Goal: Information Seeking & Learning: Learn about a topic

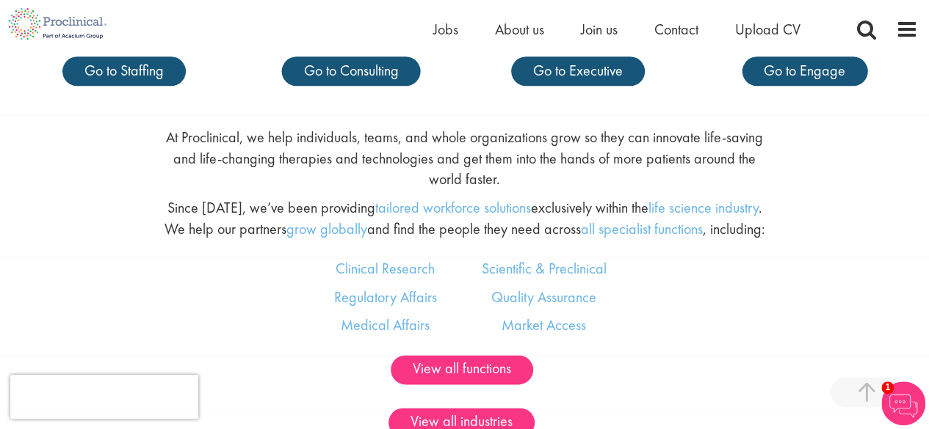
scroll to position [734, 0]
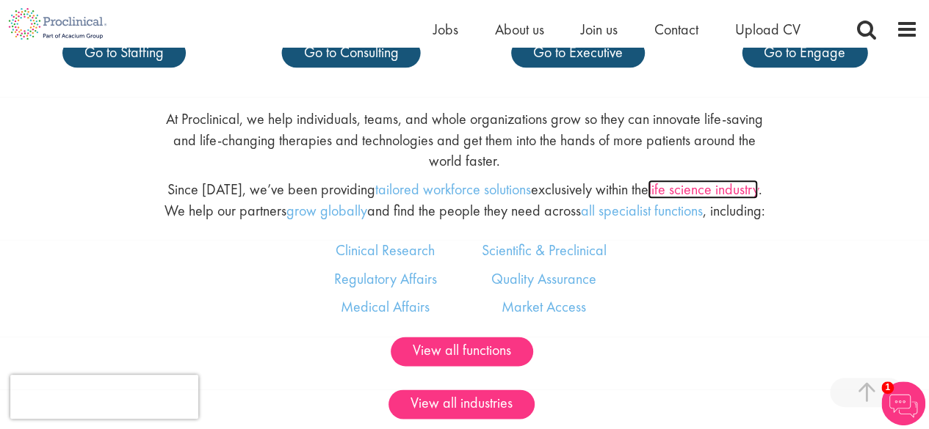
click at [713, 189] on link "life science industry" at bounding box center [702, 189] width 110 height 19
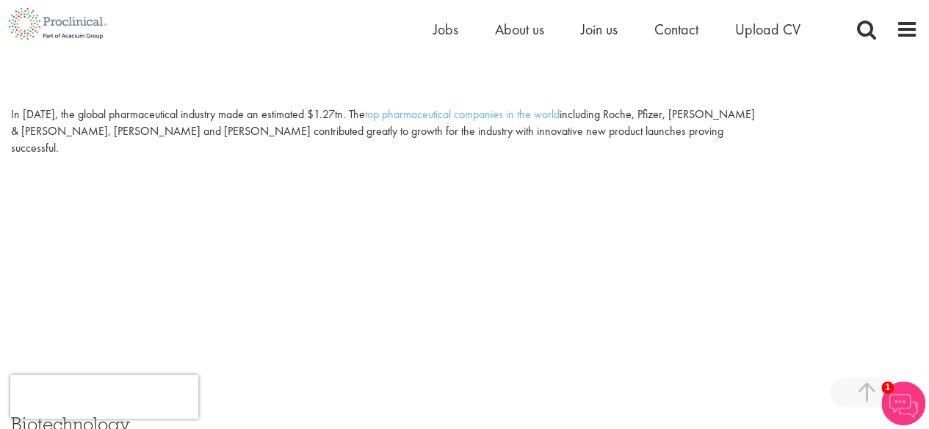
scroll to position [807, 0]
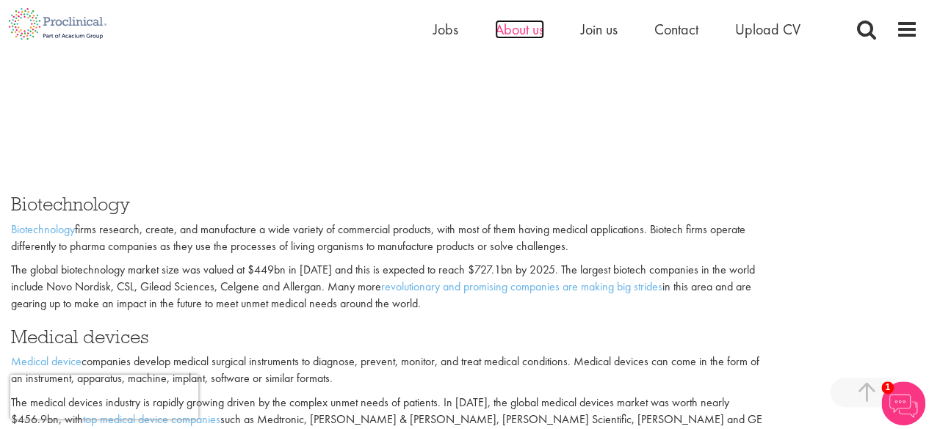
click at [517, 36] on span "About us" at bounding box center [519, 29] width 49 height 19
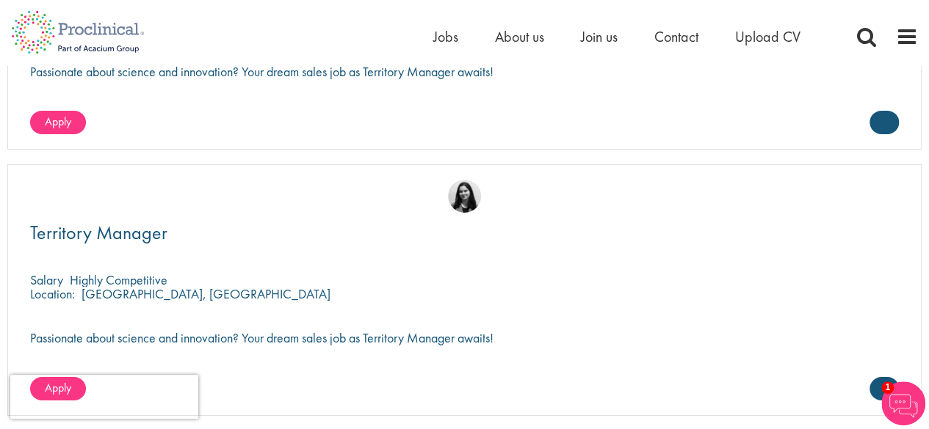
scroll to position [2496, 0]
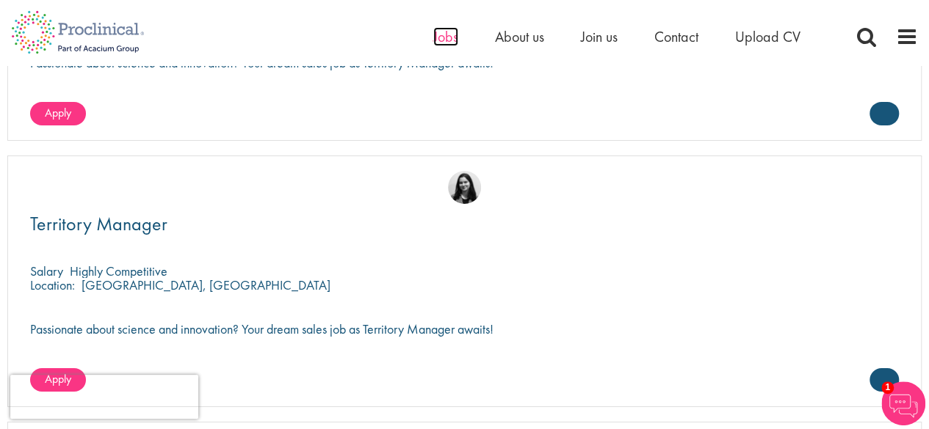
click at [443, 42] on span "Jobs" at bounding box center [445, 36] width 25 height 19
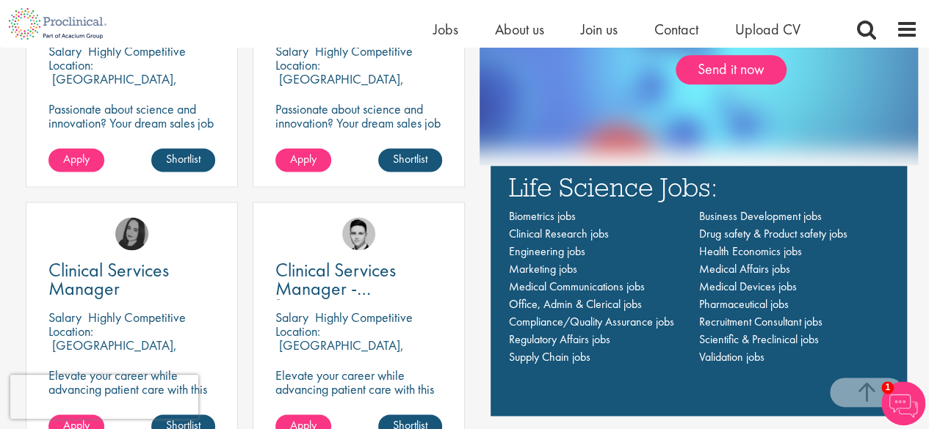
scroll to position [954, 0]
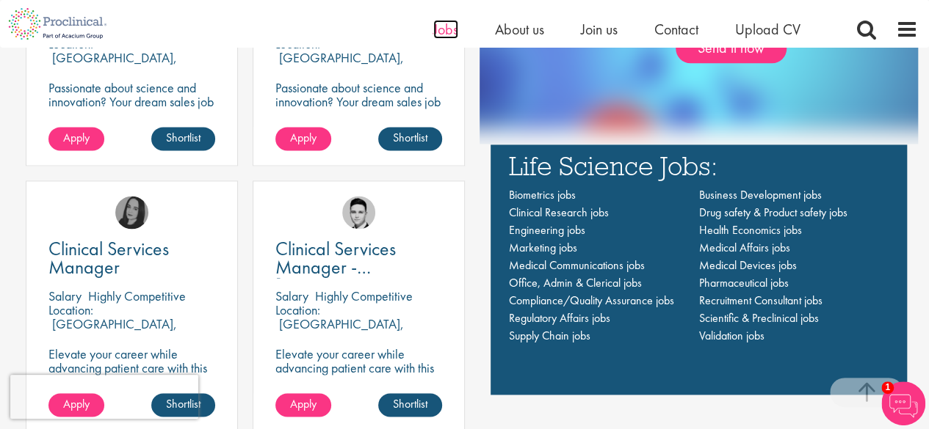
click at [443, 32] on span "Jobs" at bounding box center [445, 29] width 25 height 19
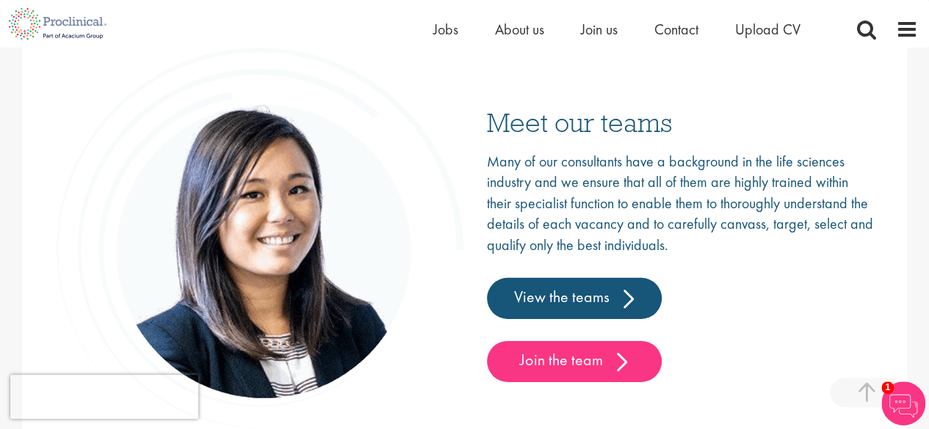
scroll to position [2275, 0]
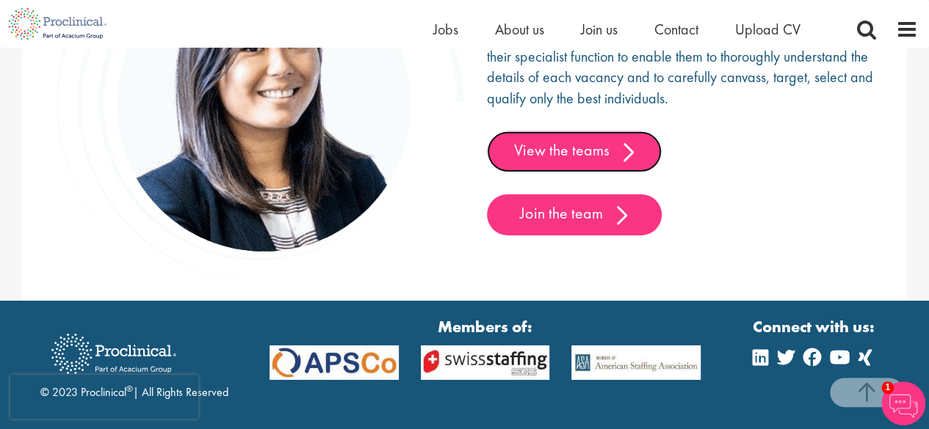
click at [556, 160] on link "View the teams" at bounding box center [574, 151] width 175 height 41
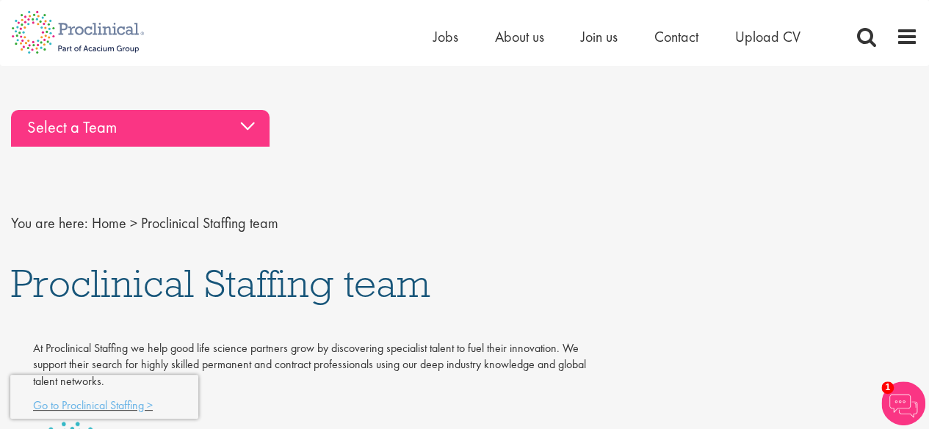
click at [200, 124] on div "Select a Team" at bounding box center [140, 128] width 258 height 37
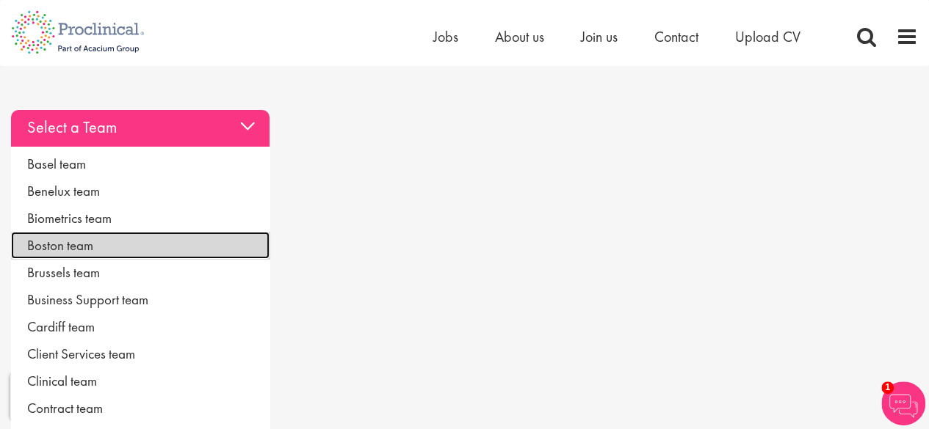
click at [185, 250] on link "Boston team" at bounding box center [140, 245] width 258 height 27
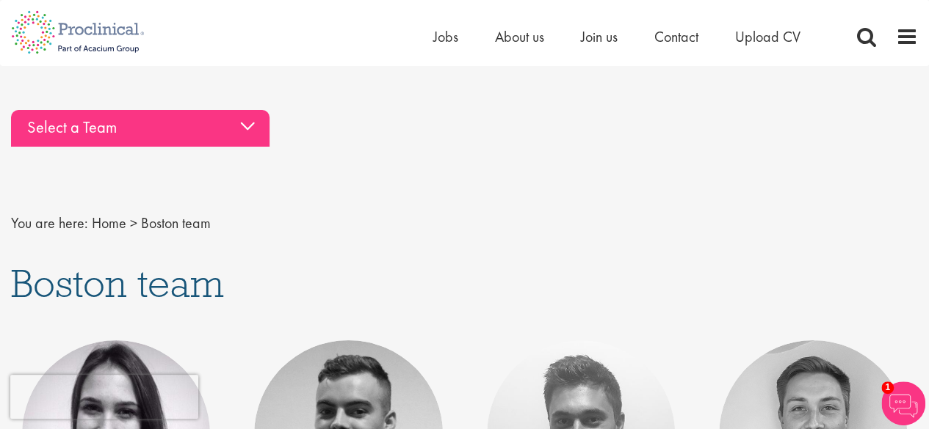
click at [126, 139] on div "Select a Team" at bounding box center [140, 128] width 258 height 37
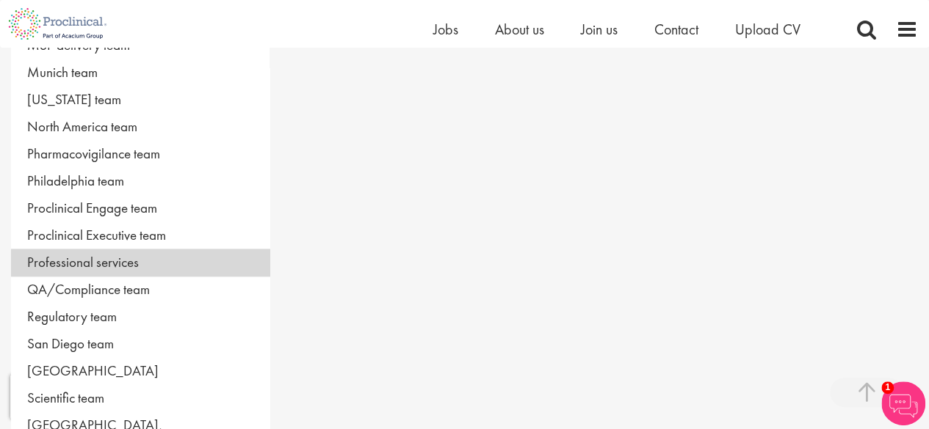
scroll to position [807, 0]
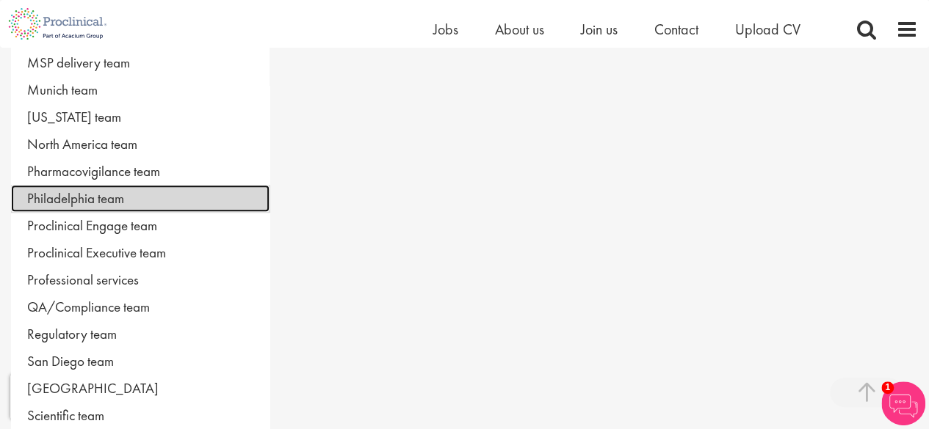
click at [116, 188] on link "Philadelphia team" at bounding box center [140, 198] width 258 height 27
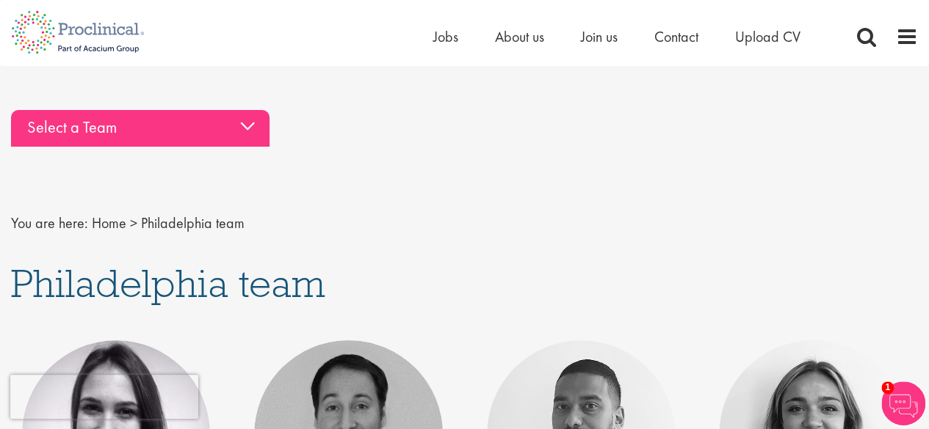
click at [95, 111] on div "Select a Team" at bounding box center [140, 128] width 258 height 37
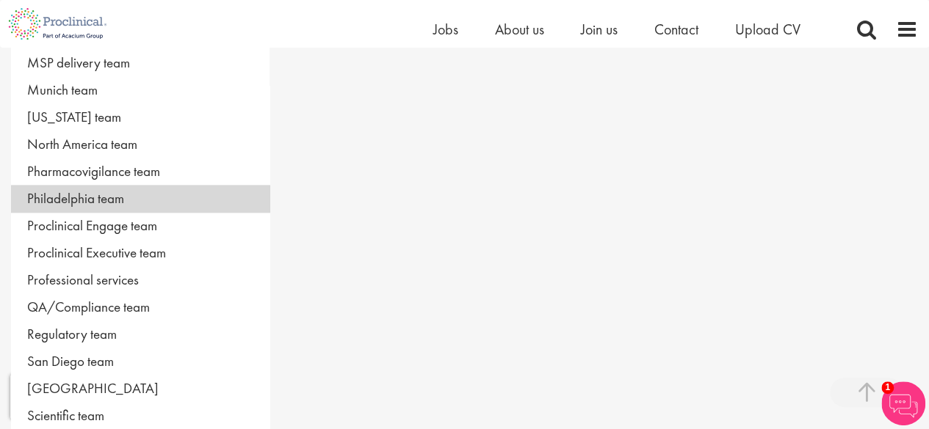
scroll to position [734, 0]
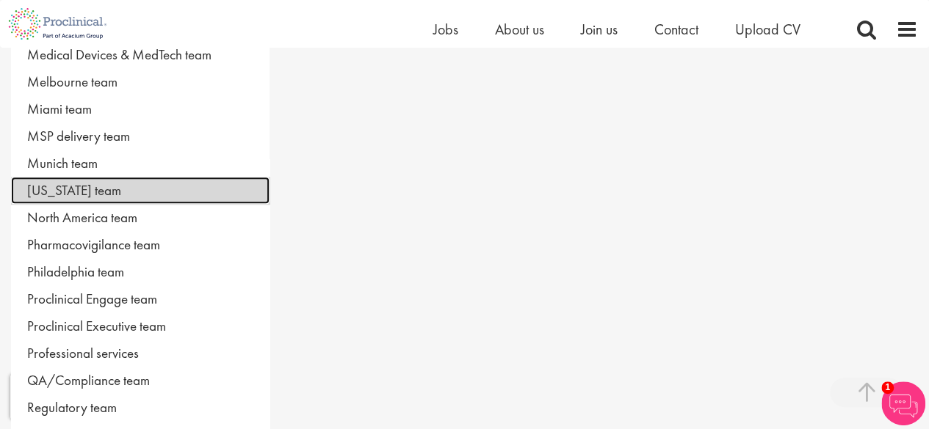
click at [113, 181] on link "[US_STATE] team" at bounding box center [140, 190] width 258 height 27
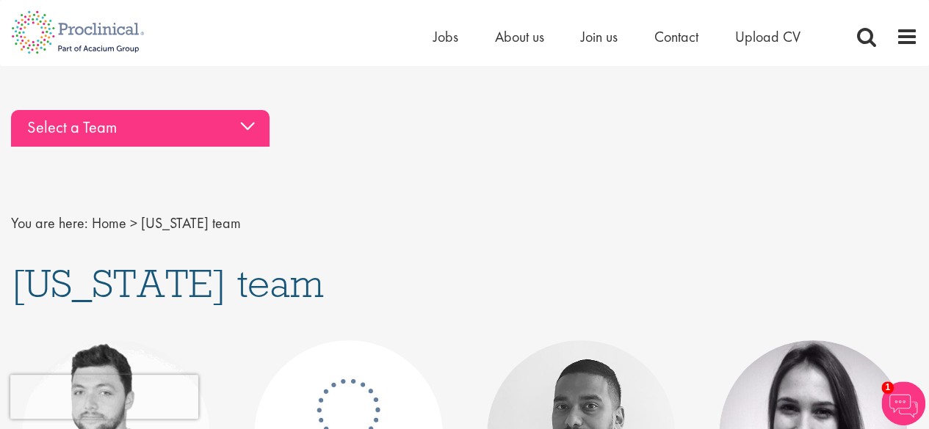
click at [134, 112] on div "Select a Team" at bounding box center [140, 128] width 258 height 37
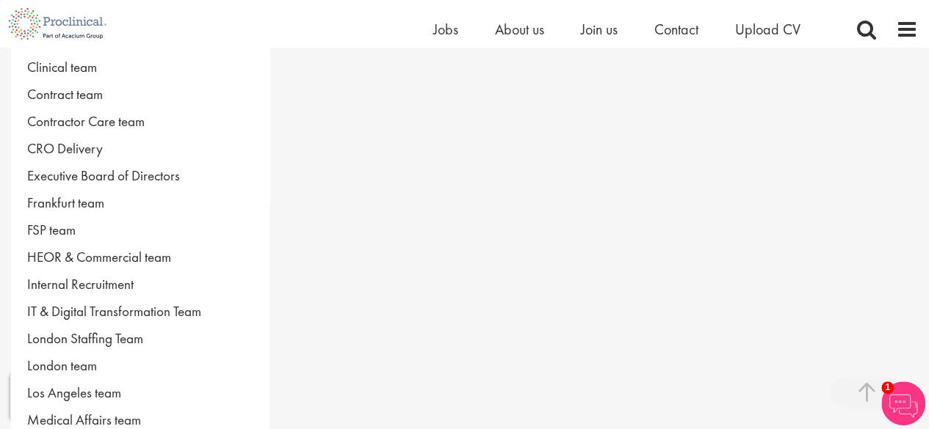
scroll to position [294, 0]
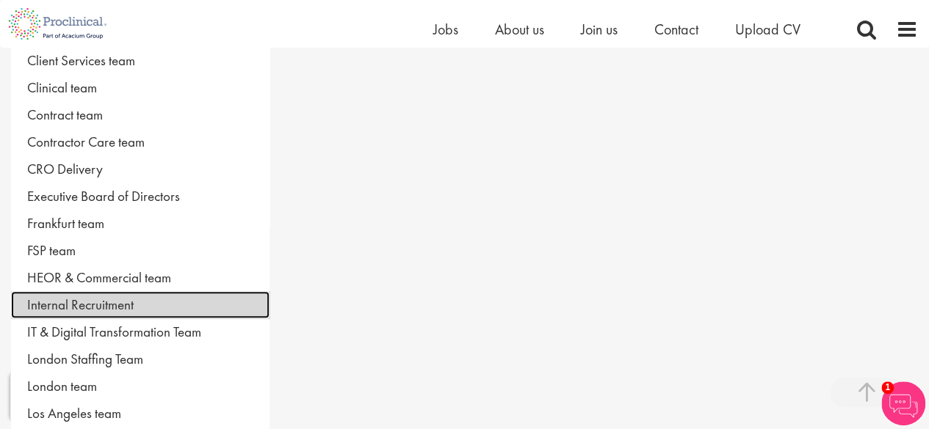
click at [211, 297] on link "Internal Recruitment" at bounding box center [140, 304] width 258 height 27
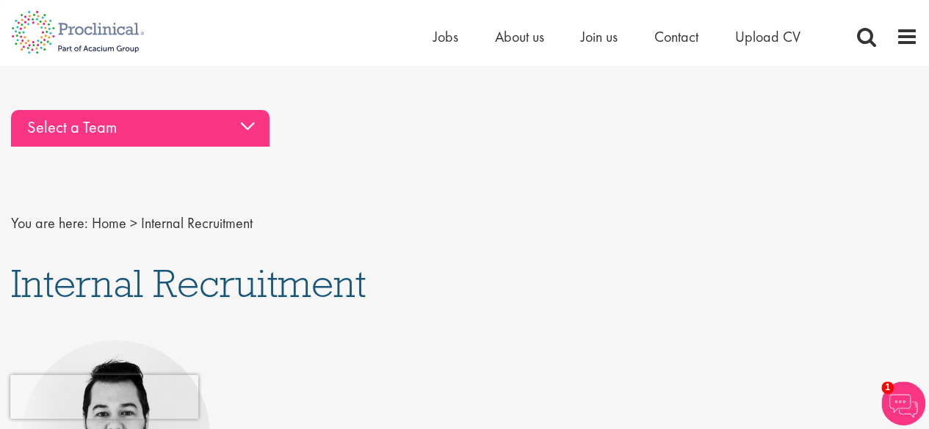
click at [101, 134] on div "Select a Team" at bounding box center [140, 128] width 258 height 37
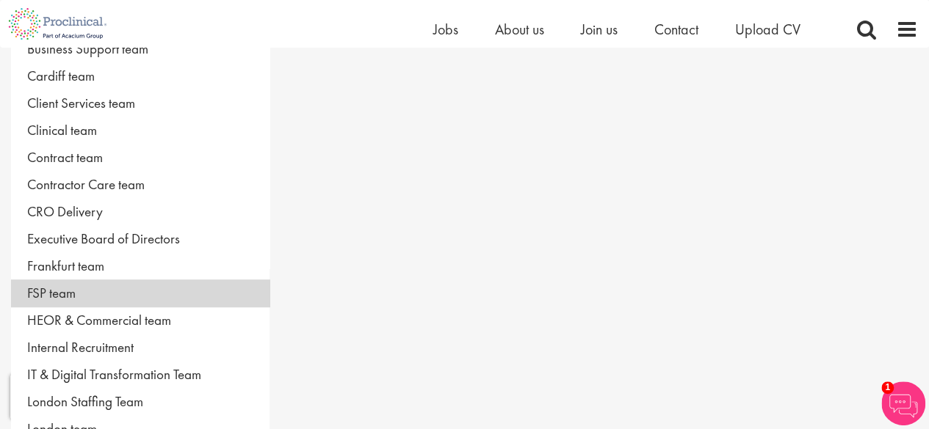
scroll to position [220, 0]
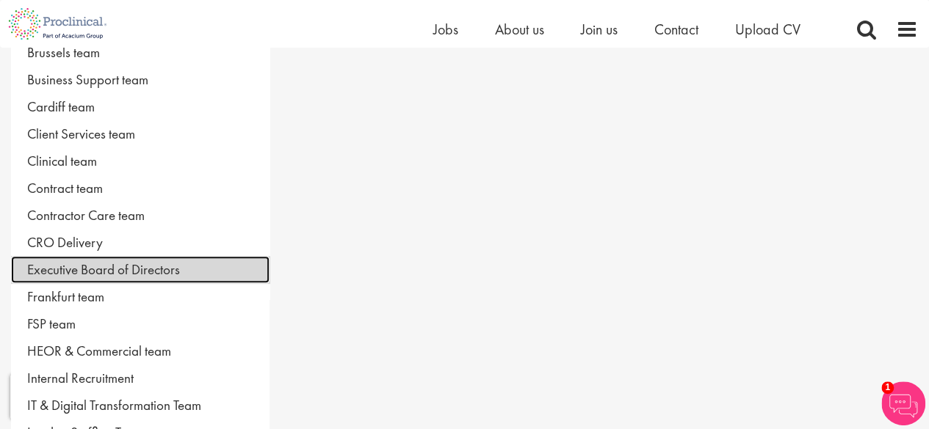
click at [98, 258] on link "Executive Board of Directors" at bounding box center [140, 269] width 258 height 27
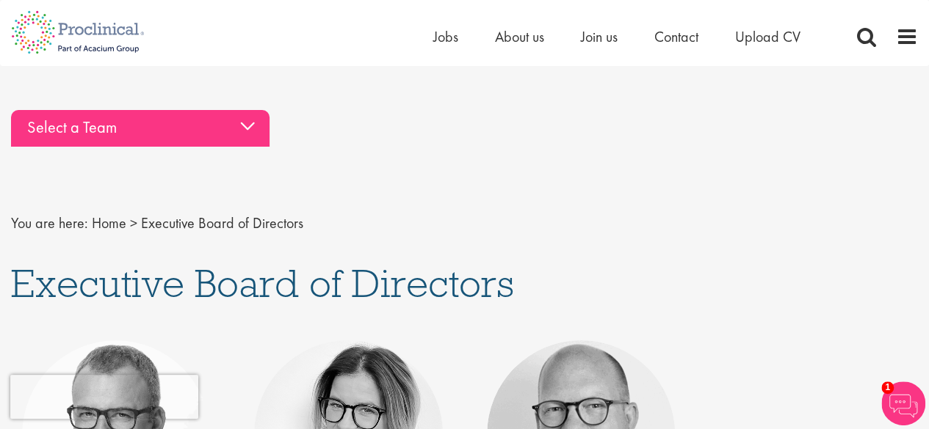
click at [181, 134] on div "Select a Team" at bounding box center [140, 128] width 258 height 37
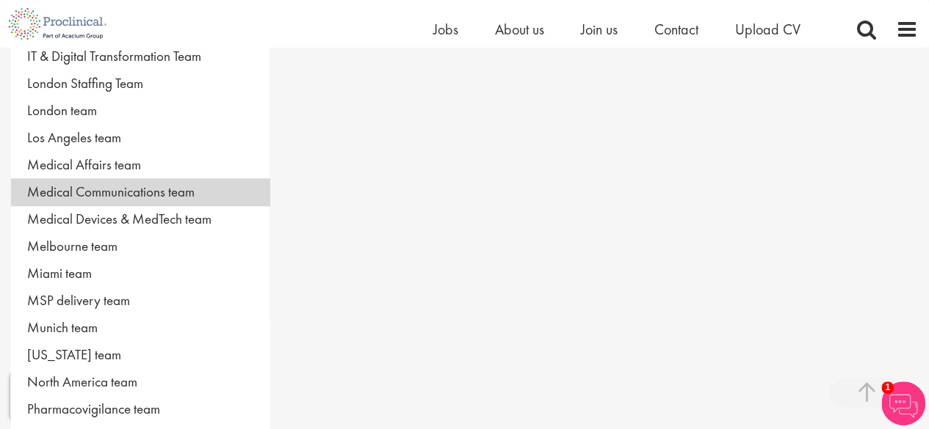
scroll to position [587, 0]
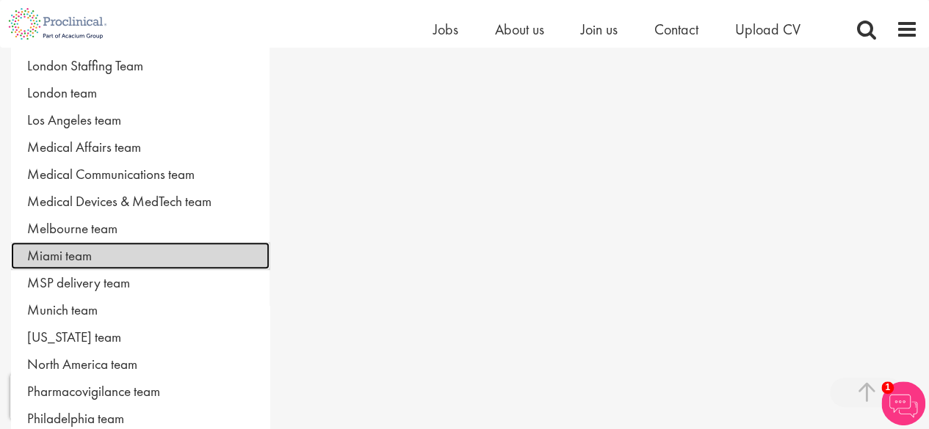
click at [163, 249] on link "Miami team" at bounding box center [140, 255] width 258 height 27
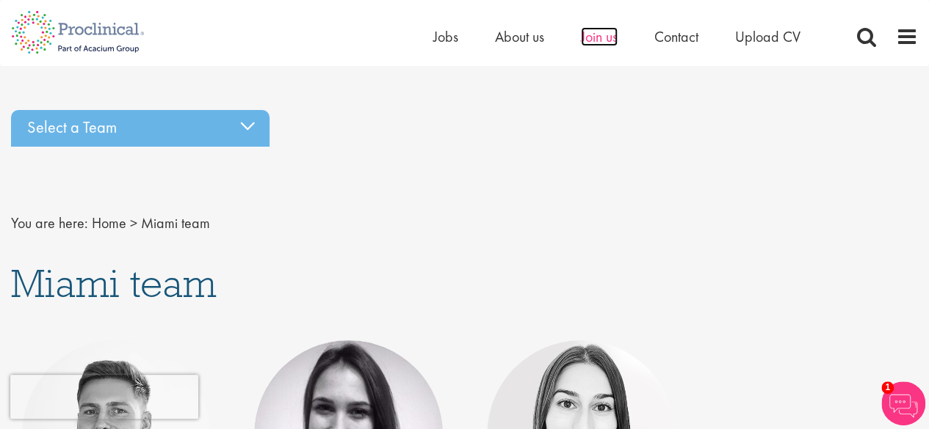
click at [590, 40] on span "Join us" at bounding box center [599, 36] width 37 height 19
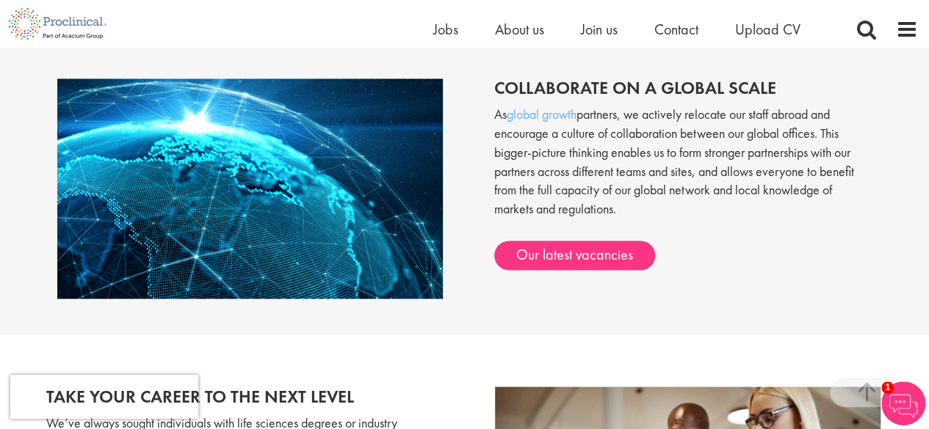
scroll to position [1171, 0]
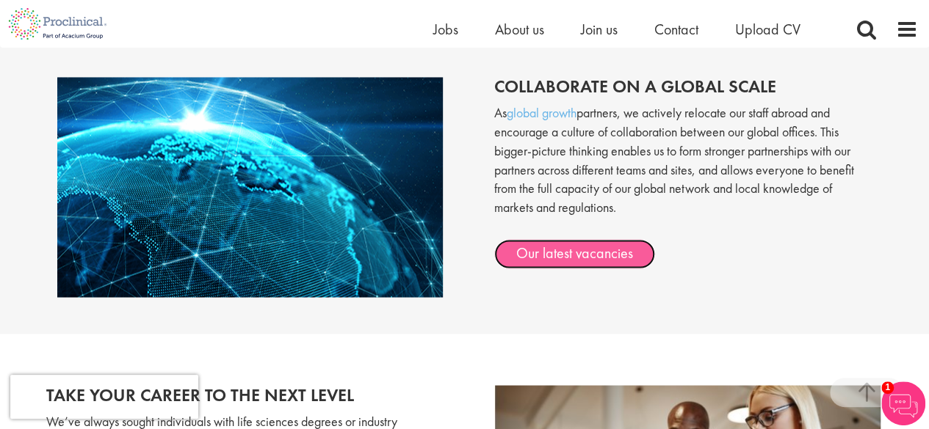
click at [589, 258] on link "Our latest vacancies" at bounding box center [574, 253] width 161 height 29
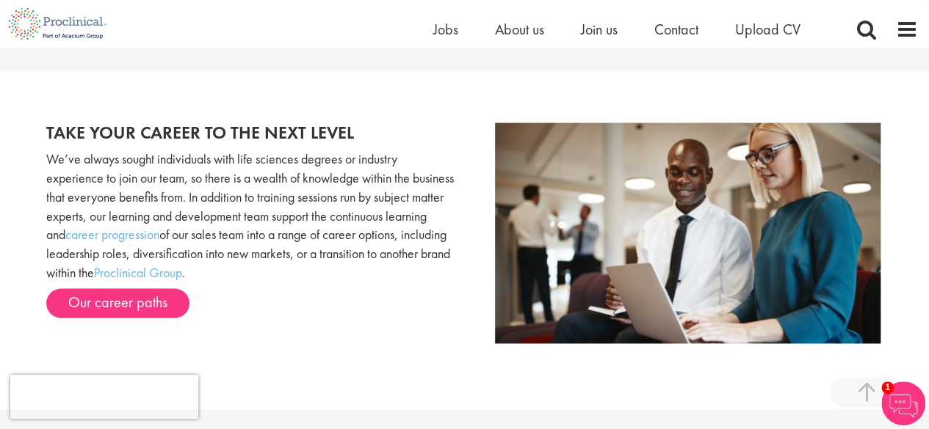
scroll to position [1465, 0]
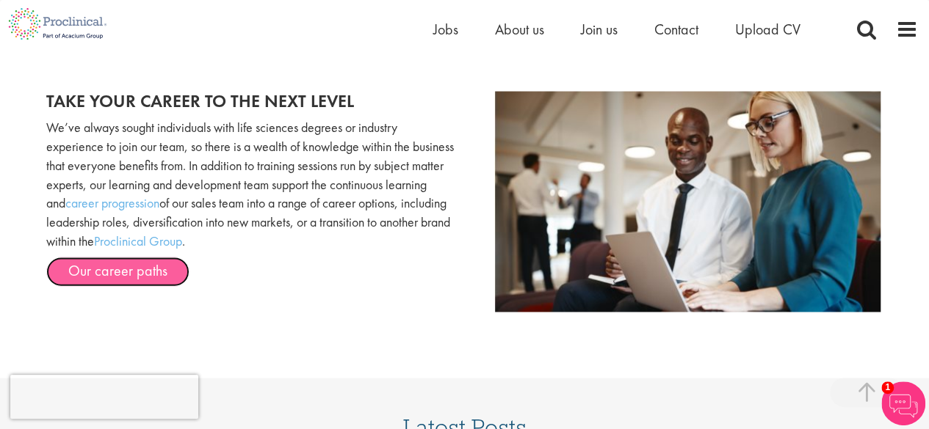
click at [161, 277] on link "Our career paths" at bounding box center [117, 272] width 143 height 29
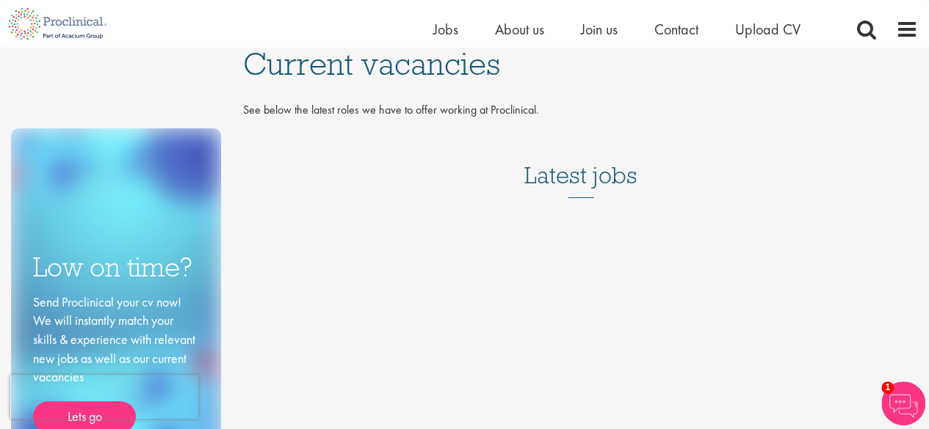
scroll to position [73, 0]
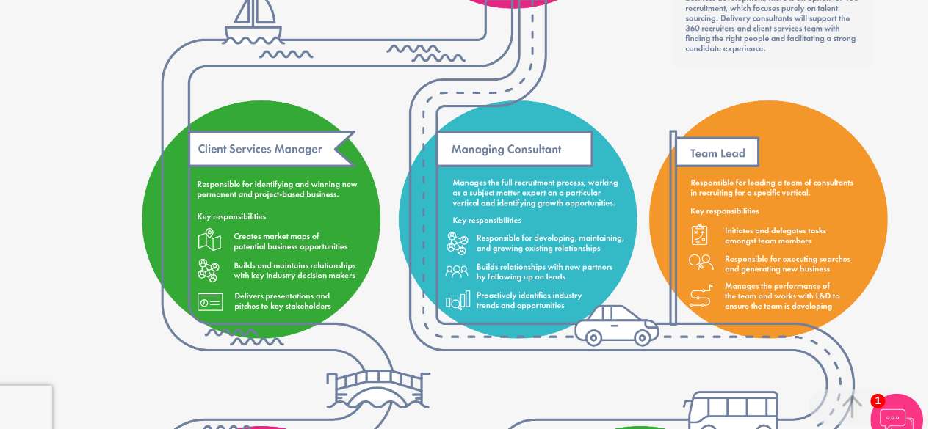
scroll to position [1481, 0]
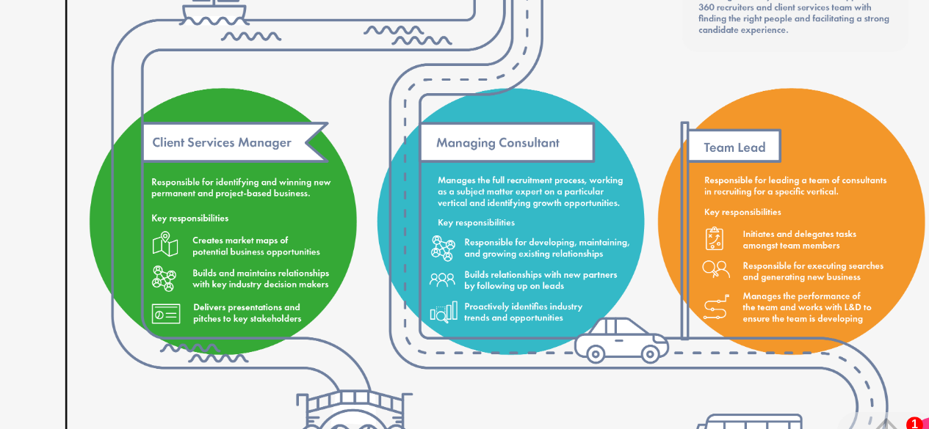
click at [599, 250] on img at bounding box center [580, 129] width 653 height 2161
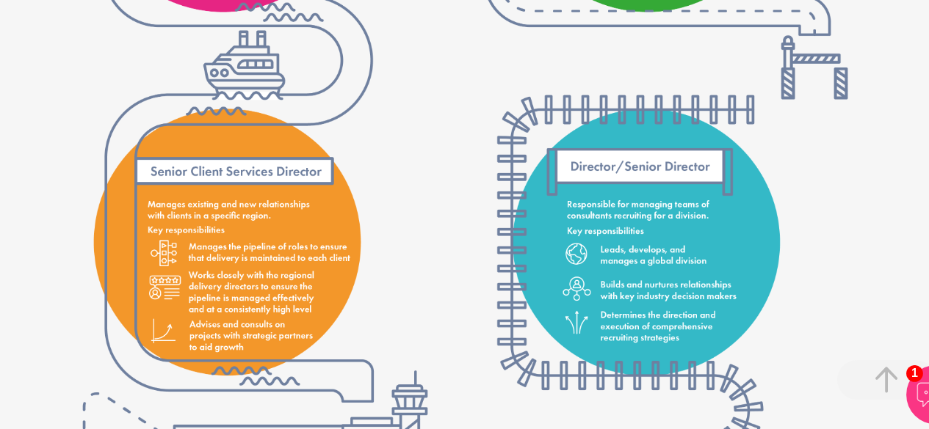
scroll to position [2012, 0]
